Goal: Task Accomplishment & Management: Manage account settings

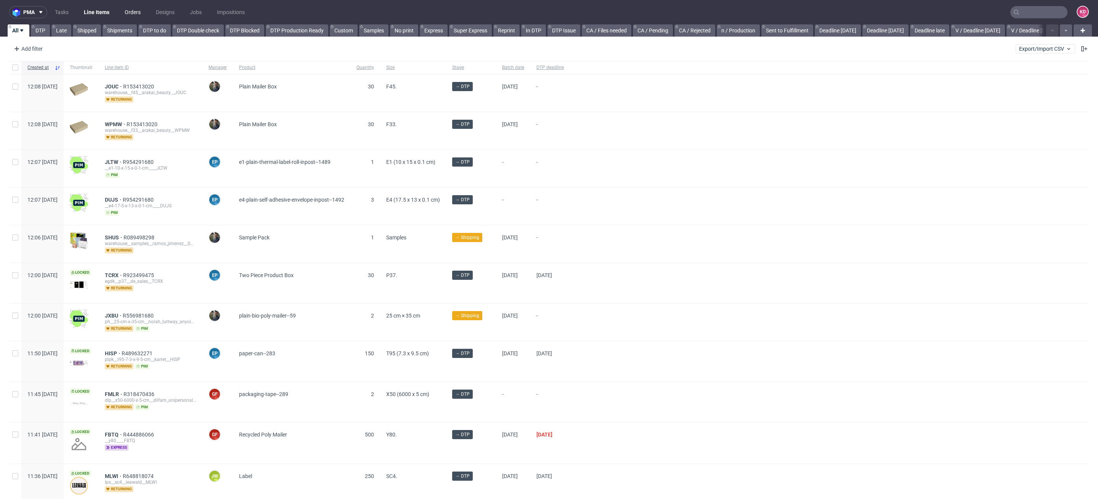
click at [133, 13] on link "Orders" at bounding box center [132, 12] width 25 height 12
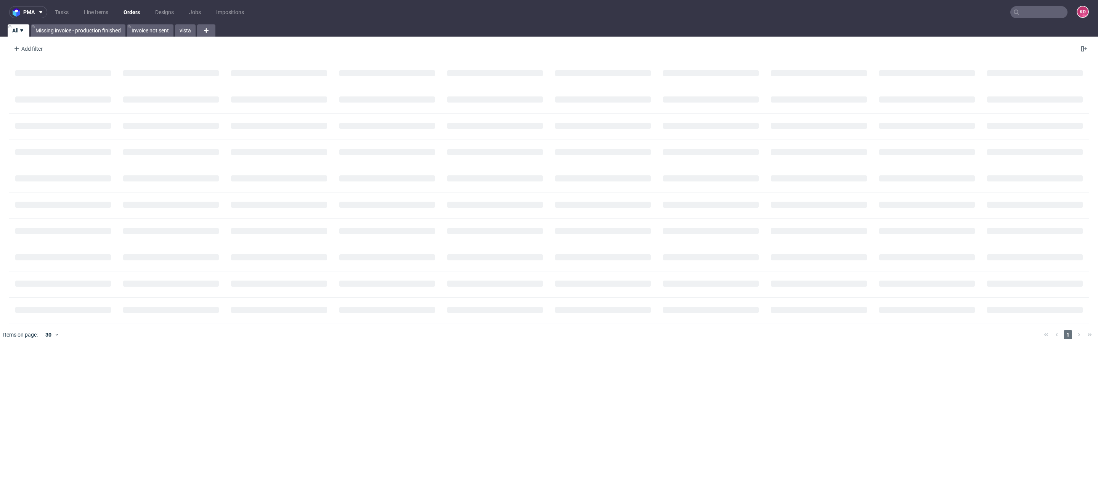
click at [37, 42] on div "Add filter Hide filters Clear all" at bounding box center [549, 49] width 1098 height 18
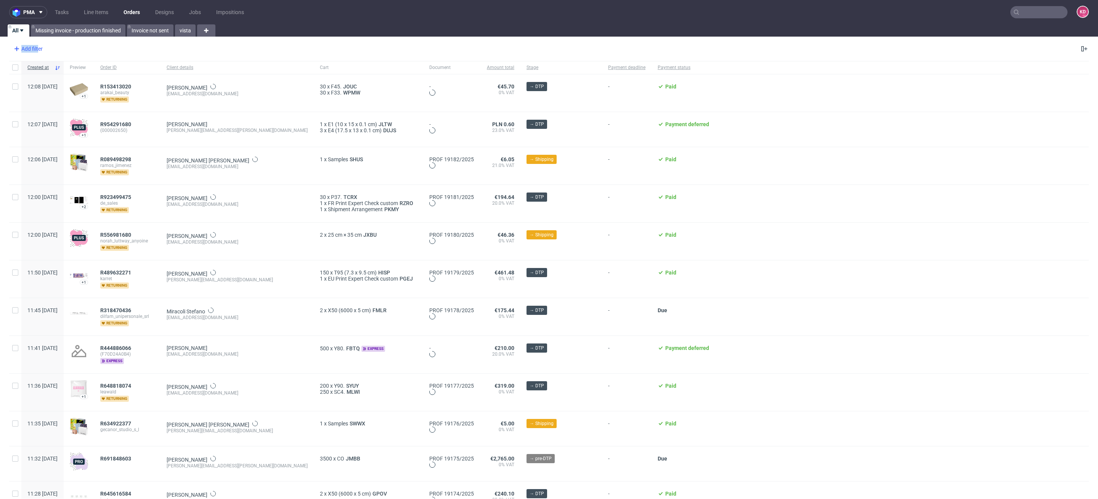
click at [38, 51] on div "Add filter" at bounding box center [28, 49] width 34 height 12
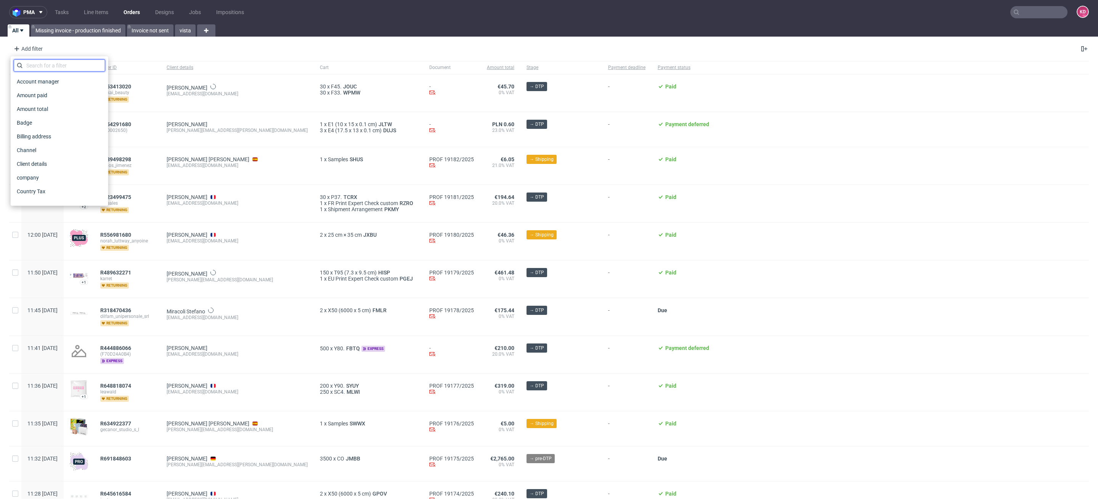
click at [47, 65] on input "text" at bounding box center [60, 65] width 92 height 12
type input "sales"
click at [50, 80] on span "Sales Channel" at bounding box center [34, 81] width 41 height 11
click at [45, 82] on input "text" at bounding box center [60, 83] width 92 height 12
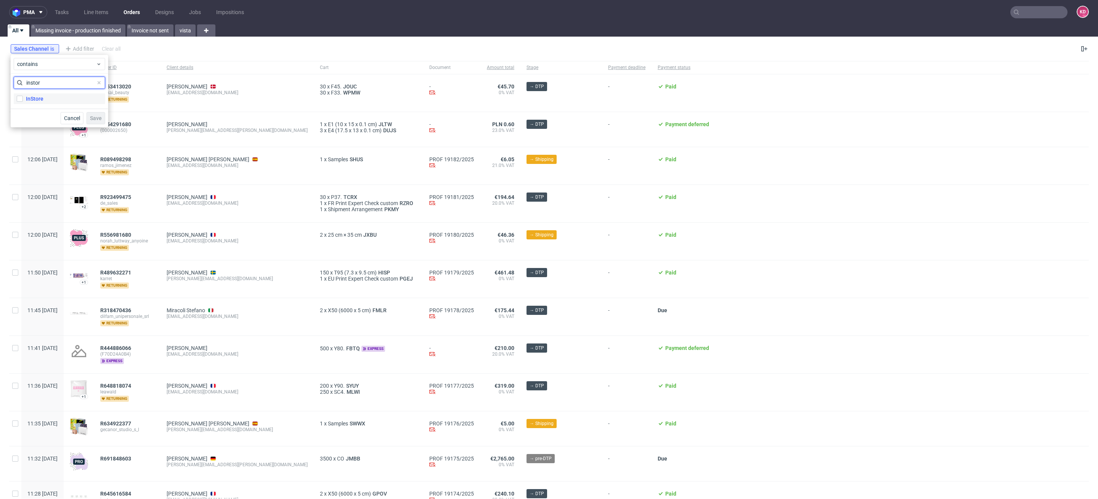
type input "instor"
click at [42, 95] on div "InStore" at bounding box center [35, 99] width 18 height 8
click at [95, 116] on div "Save" at bounding box center [96, 118] width 19 height 12
click at [29, 98] on div "InStore" at bounding box center [35, 99] width 18 height 8
click at [23, 98] on input "InStore" at bounding box center [20, 99] width 6 height 6
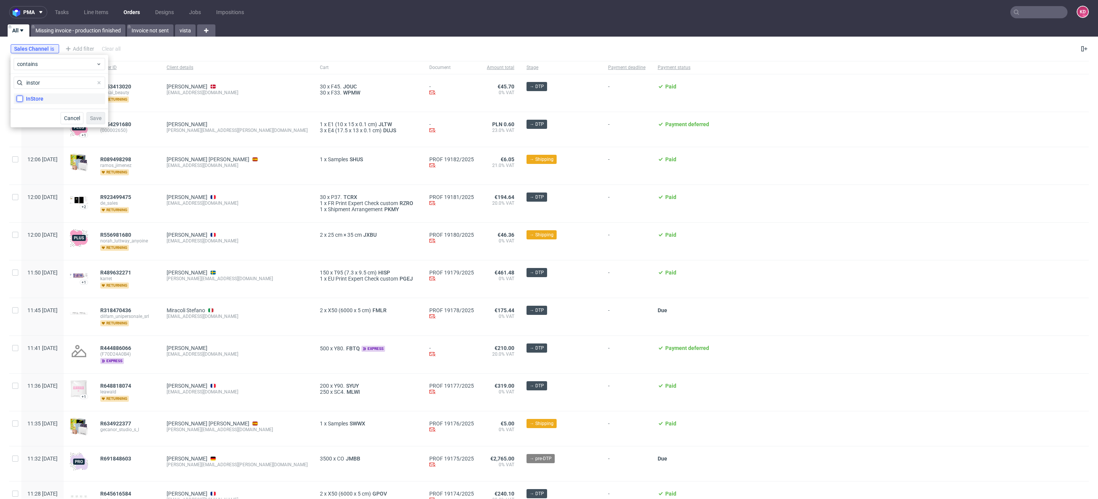
checkbox input "true"
click at [96, 116] on span "Save" at bounding box center [96, 118] width 12 height 5
